Goal: Task Accomplishment & Management: Manage account settings

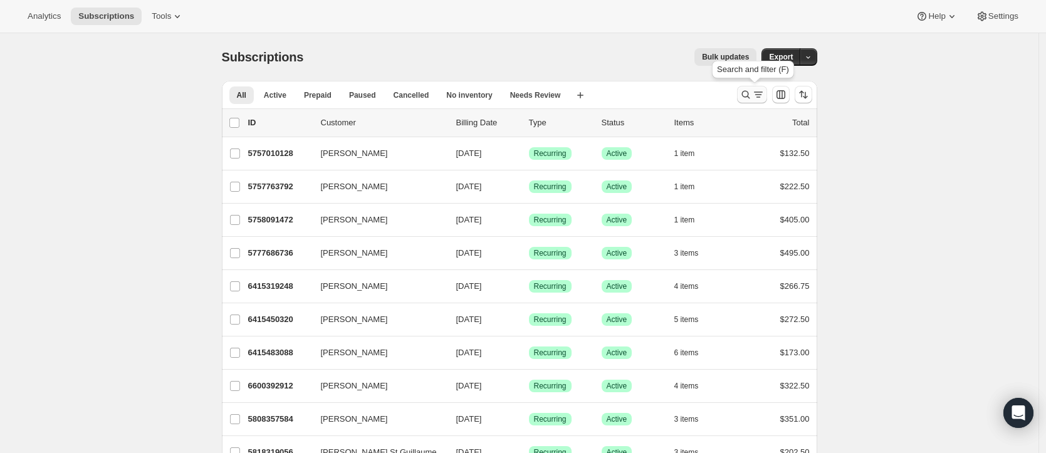
click at [744, 91] on icon "Search and filter results" at bounding box center [745, 94] width 13 height 13
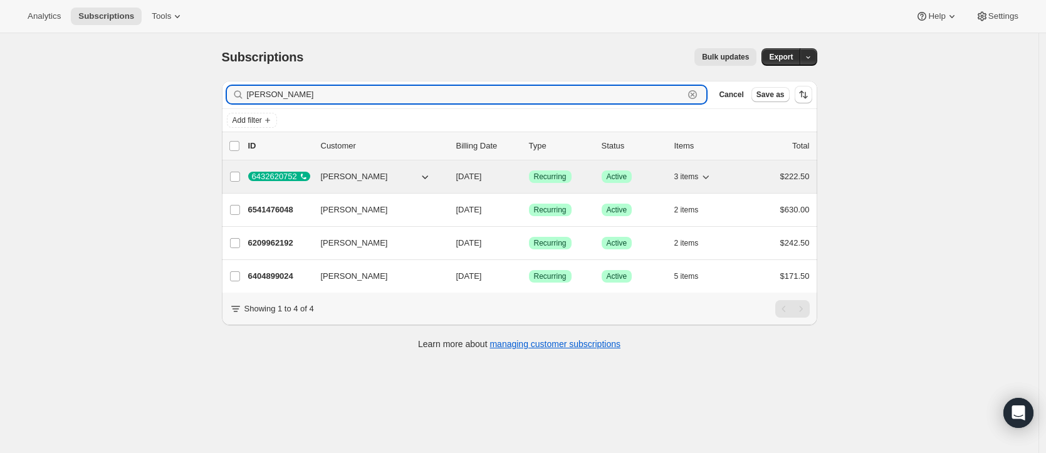
type input "[PERSON_NAME]"
click at [482, 177] on span "[DATE]" at bounding box center [469, 176] width 26 height 9
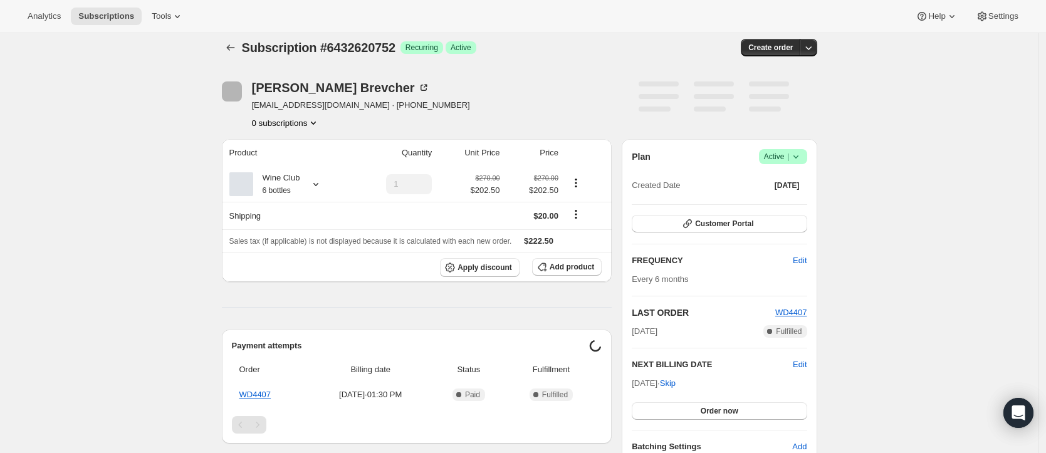
scroll to position [21, 0]
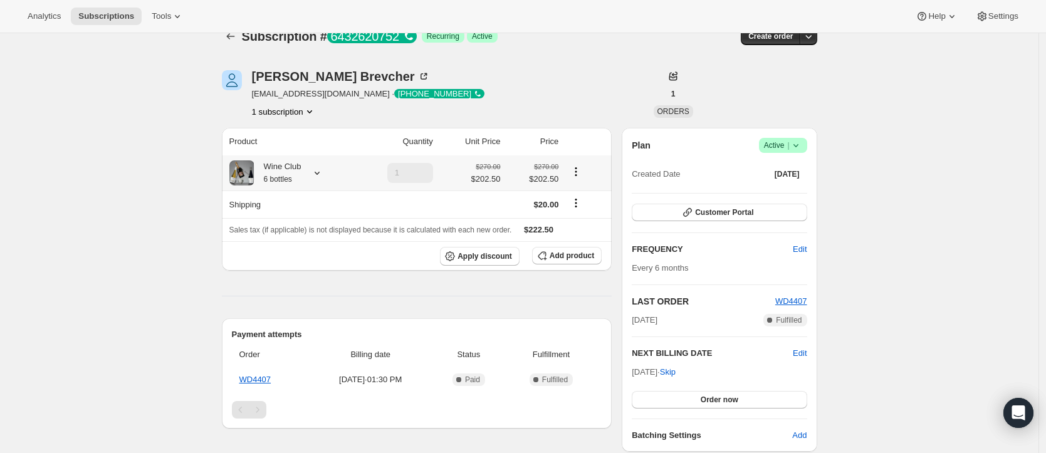
click at [323, 174] on icon at bounding box center [317, 173] width 13 height 13
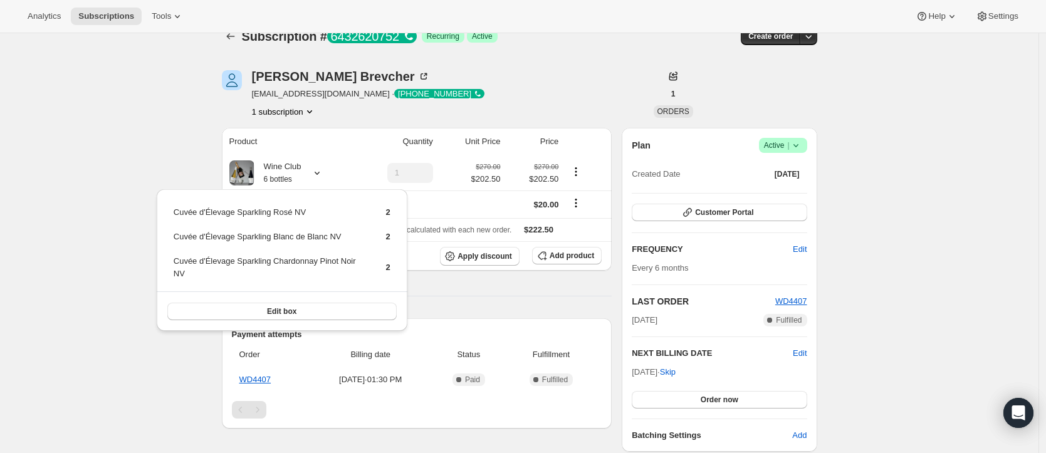
click at [171, 384] on div "Subscription # 6432620752 . This page is ready Subscription # 6432620752 Succes…" at bounding box center [519, 398] width 1038 height 770
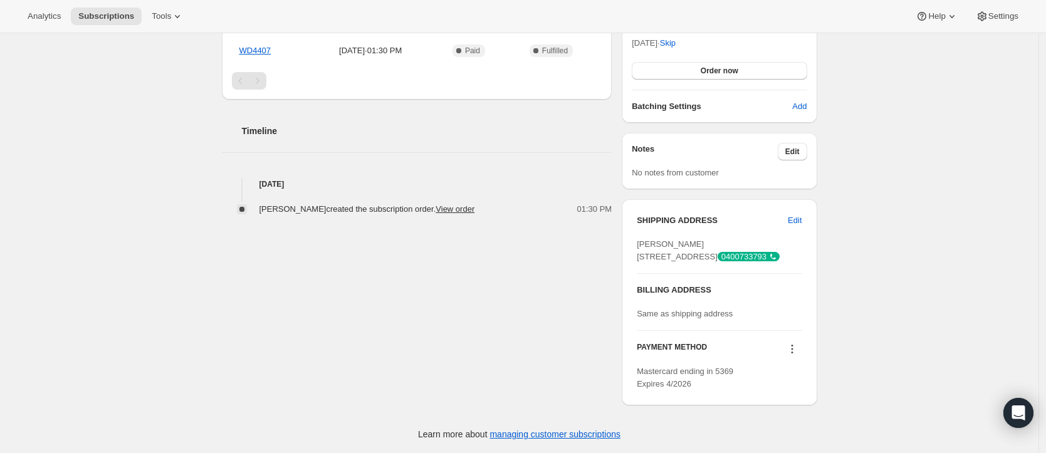
scroll to position [0, 0]
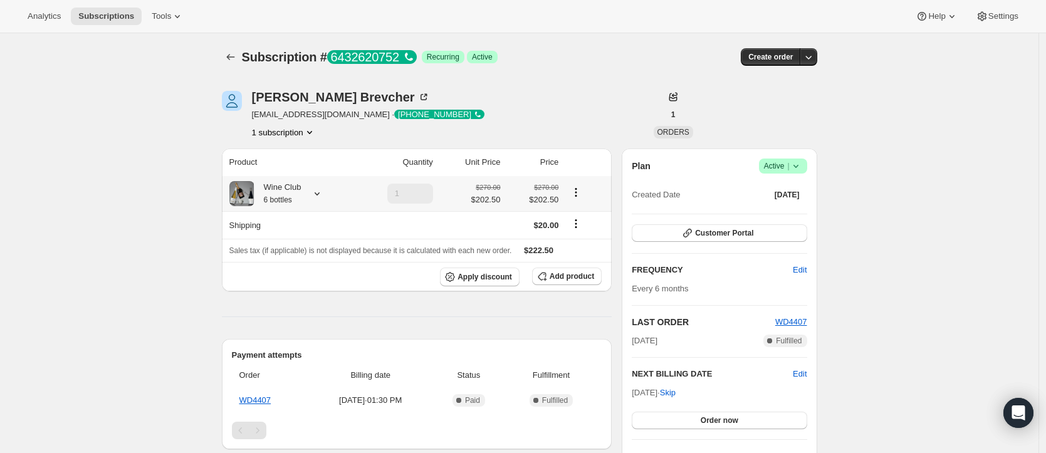
click at [323, 196] on icon at bounding box center [317, 193] width 13 height 13
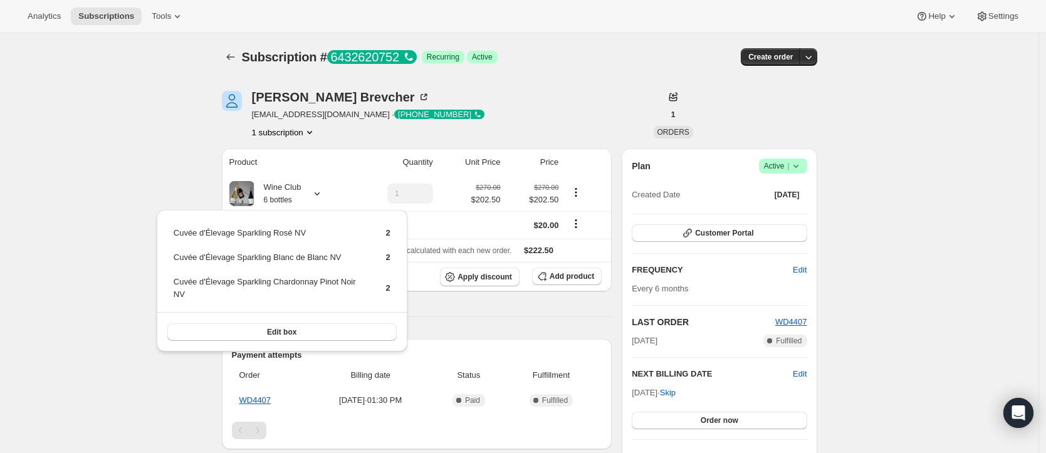
drag, startPoint x: 120, startPoint y: 246, endPoint x: 166, endPoint y: 270, distance: 52.4
click at [120, 246] on div "Subscription # 6432620752 . This page is ready Subscription # 6432620752 Succes…" at bounding box center [519, 418] width 1038 height 770
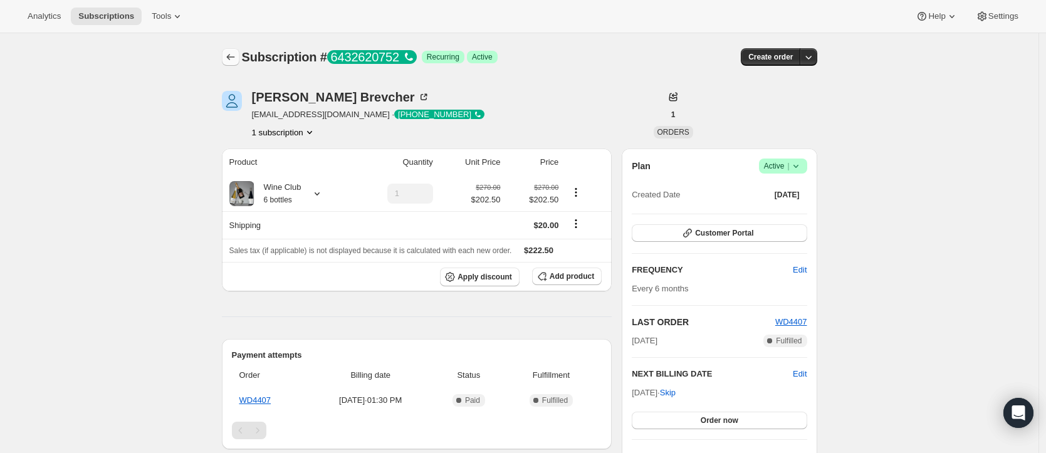
click at [233, 58] on icon "Subscriptions" at bounding box center [230, 57] width 13 height 13
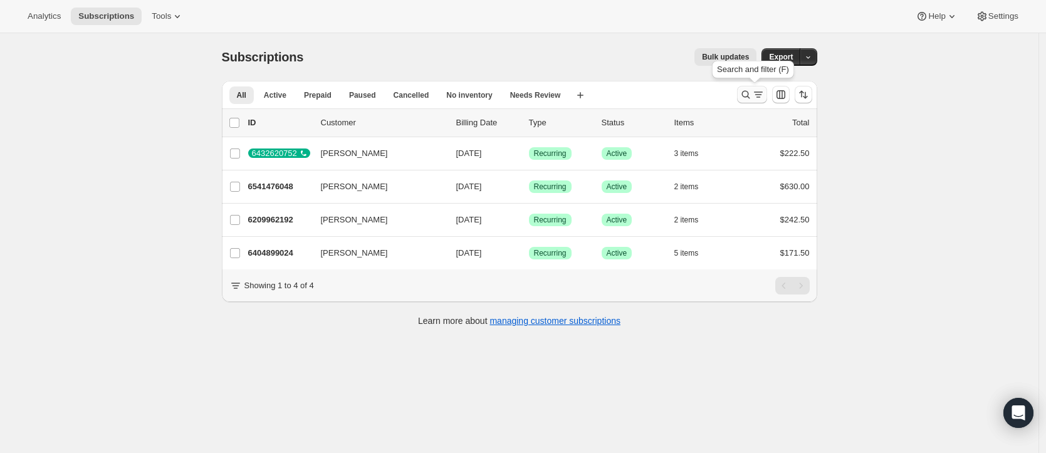
click at [752, 91] on icon "Search and filter results" at bounding box center [745, 94] width 13 height 13
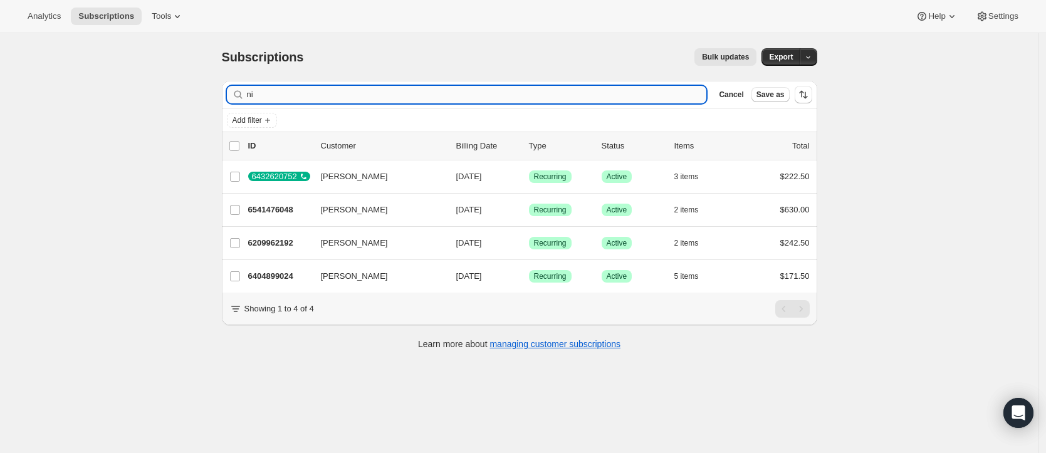
type input "n"
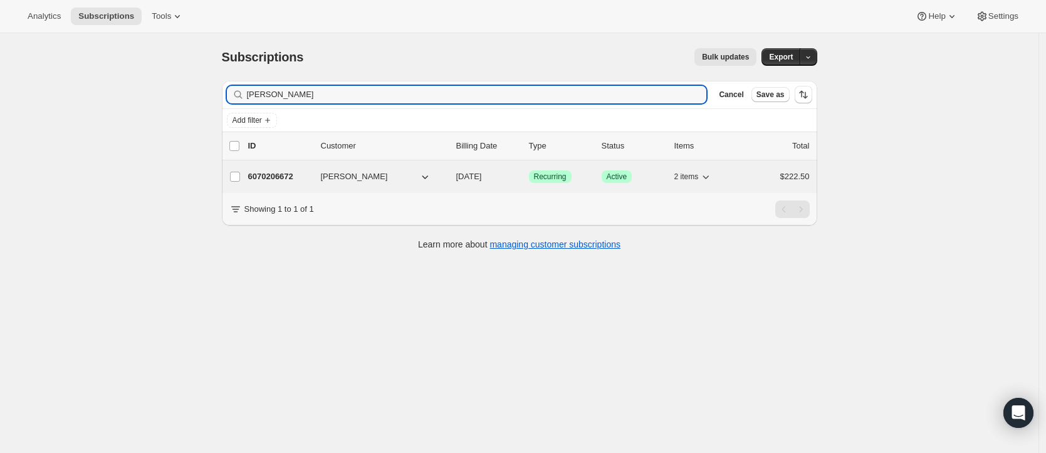
type input "[PERSON_NAME]"
click at [482, 176] on span "[DATE]" at bounding box center [469, 176] width 26 height 9
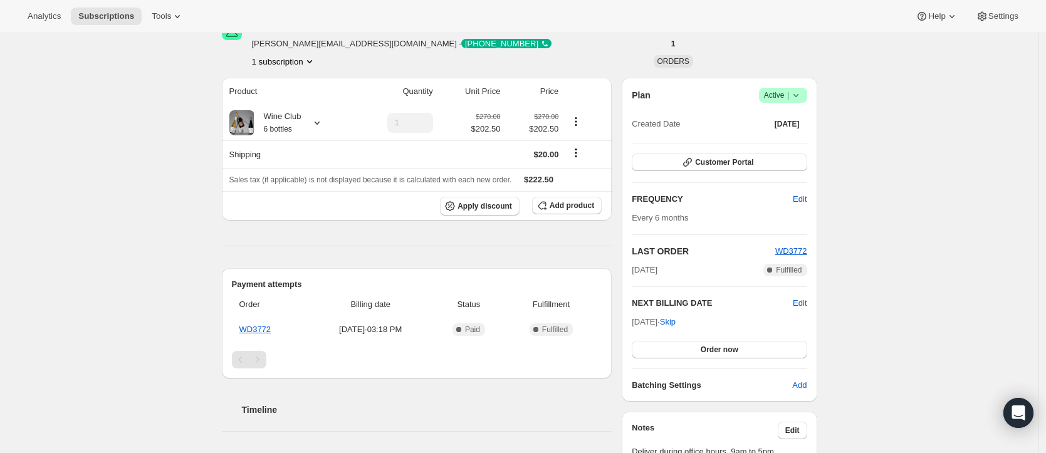
scroll to position [73, 0]
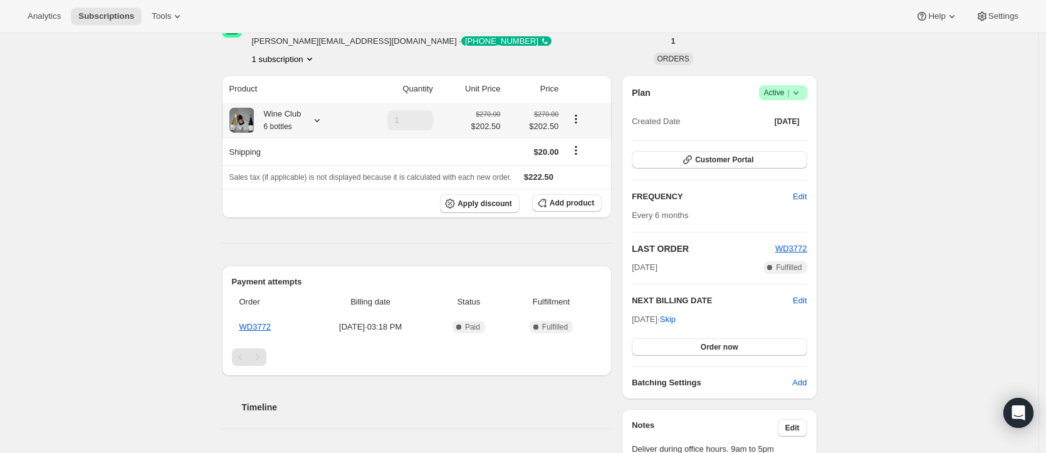
click at [323, 122] on icon at bounding box center [317, 120] width 13 height 13
click at [149, 152] on div "Subscription #6070206672. This page is ready Subscription #6070206672 Success R…" at bounding box center [519, 345] width 1038 height 770
